Goal: Task Accomplishment & Management: Manage account settings

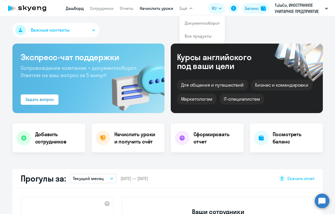
click at [147, 7] on link "Начислить уроки" at bounding box center [157, 8] width 34 height 5
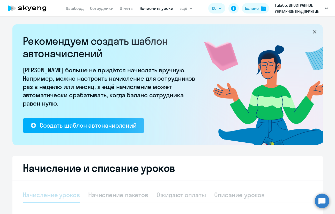
select select "10"
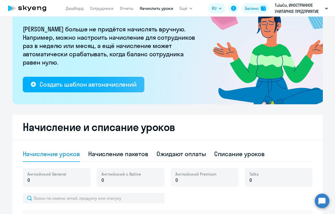
scroll to position [41, 0]
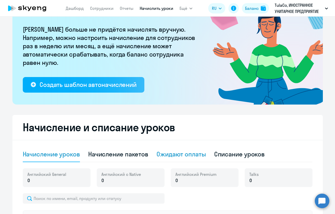
click at [197, 155] on div "Ожидают оплаты" at bounding box center [181, 154] width 49 height 8
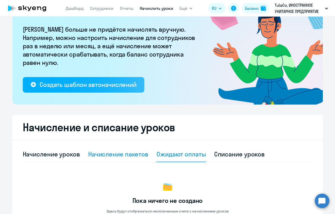
click at [135, 156] on div "Начисление пакетов" at bounding box center [118, 154] width 60 height 8
select select "10"
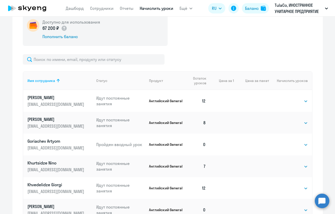
scroll to position [118, 0]
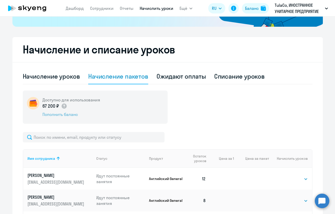
click at [69, 114] on div "Пополнить баланс" at bounding box center [71, 114] width 58 height 6
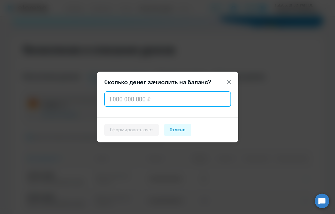
click at [128, 99] on input "text" at bounding box center [167, 99] width 127 height 16
type input "100 000"
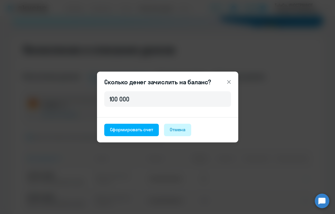
click at [180, 134] on button "Отмена" at bounding box center [177, 129] width 27 height 12
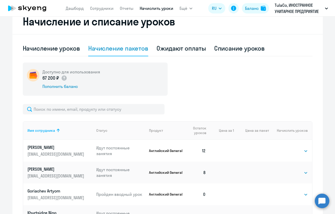
scroll to position [196, 0]
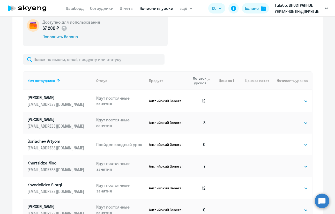
click at [203, 82] on span "Остаток уроков" at bounding box center [197, 80] width 18 height 9
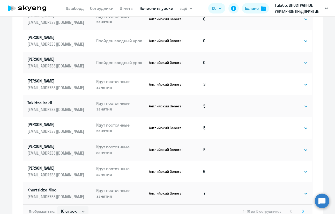
scroll to position [325, 0]
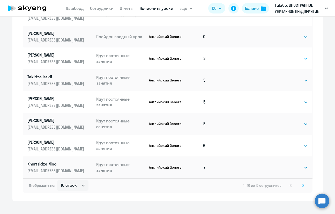
click at [301, 58] on select "Выбрать 4 8 16 32 64 96 128" at bounding box center [297, 58] width 21 height 6
click at [304, 78] on select "Выбрать 4 8 16 32 64 96 128" at bounding box center [297, 80] width 21 height 6
select select "8"
click at [287, 77] on select "Выбрать 4 8 16 32 64 96 128" at bounding box center [297, 80] width 21 height 6
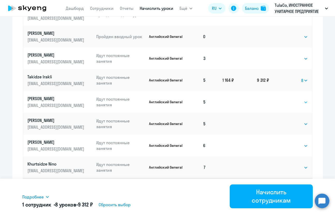
click at [295, 100] on select "Выбрать 4 8 16 32 64 96 128" at bounding box center [297, 102] width 21 height 6
select select "8"
click at [287, 99] on select "Выбрать 4 8 16 32 64 96 128" at bounding box center [297, 102] width 21 height 6
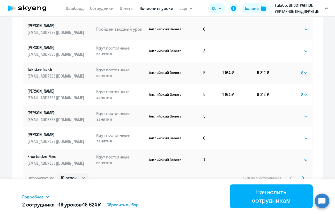
scroll to position [333, 0]
click at [294, 112] on td "Выбрать 4 8 16 32 64 96 128 Выбрать" at bounding box center [290, 116] width 43 height 22
click at [294, 115] on select "Выбрать 4 8 16 32 64 96 128" at bounding box center [297, 116] width 21 height 6
select select "8"
click at [287, 113] on select "Выбрать 4 8 16 32 64 96 128" at bounding box center [297, 116] width 21 height 6
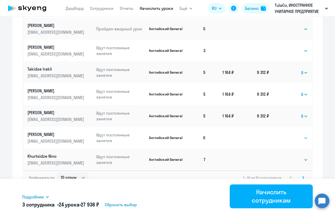
click at [299, 139] on select "Выбрать 4 8 16 32 64 96 128" at bounding box center [297, 138] width 21 height 6
select select "8"
click at [287, 135] on select "Выбрать 4 8 16 32 64 96 128" at bounding box center [297, 138] width 21 height 6
click at [295, 160] on select "Выбрать 4 8 16 32 64 96 128" at bounding box center [297, 159] width 21 height 6
select select "8"
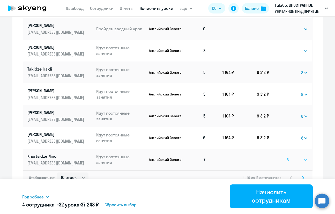
click at [287, 156] on select "Выбрать 4 8 16 32 64 96 128" at bounding box center [297, 159] width 21 height 6
click at [82, 174] on select "10 строк 30 строк 50 строк" at bounding box center [72, 177] width 31 height 10
select select "30"
click at [57, 172] on select "10 строк 30 строк 50 строк" at bounding box center [72, 177] width 31 height 10
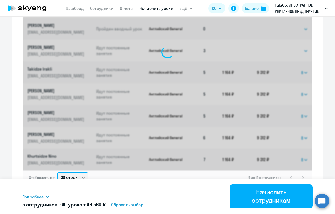
select select "8"
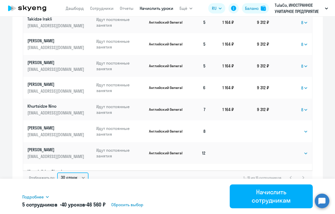
scroll to position [104, 0]
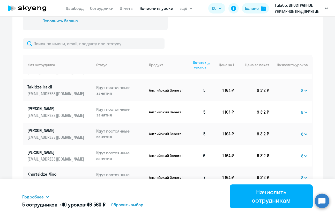
scroll to position [230, 0]
